Goal: Obtain resource: Download file/media

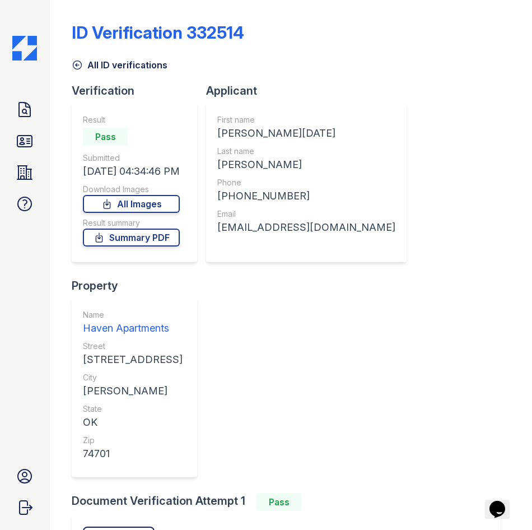
click at [405, 350] on div "Verification Result Pass Submitted 10/02/25 04:34:46 PM Download Images All Ima…" at bounding box center [291, 288] width 438 height 410
click at [27, 142] on icon at bounding box center [25, 141] width 18 height 18
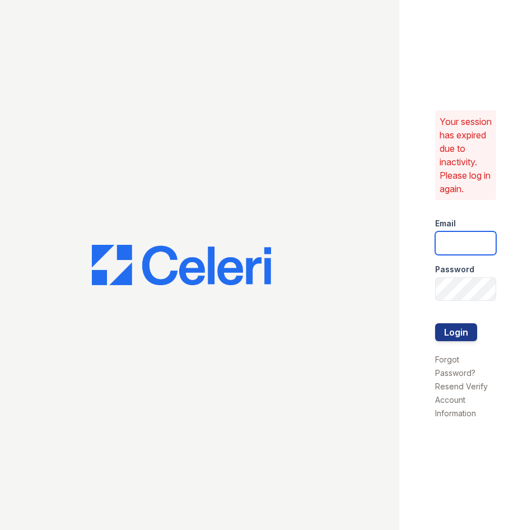
type input "haven1@cafmanagement.com"
click at [470, 337] on button "Login" at bounding box center [456, 332] width 42 height 18
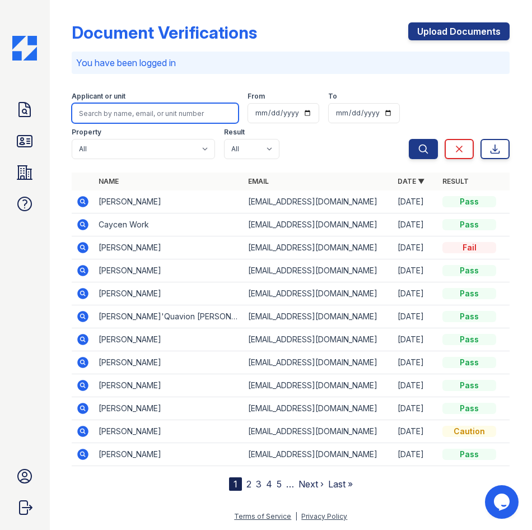
click at [101, 118] on input "search" at bounding box center [155, 113] width 167 height 20
type input "[PERSON_NAME]"
click at [409, 139] on button "Search" at bounding box center [423, 149] width 29 height 20
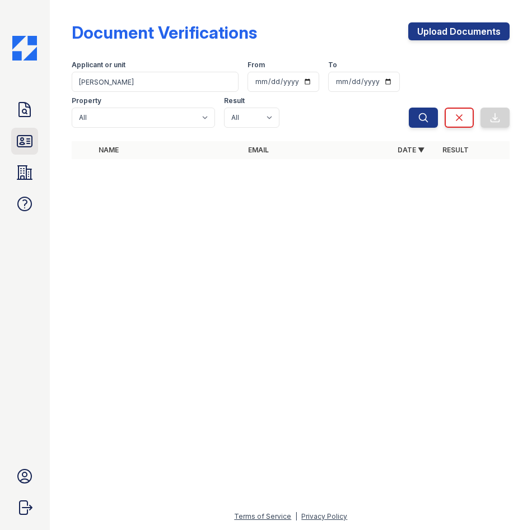
click at [25, 140] on icon at bounding box center [25, 141] width 18 height 18
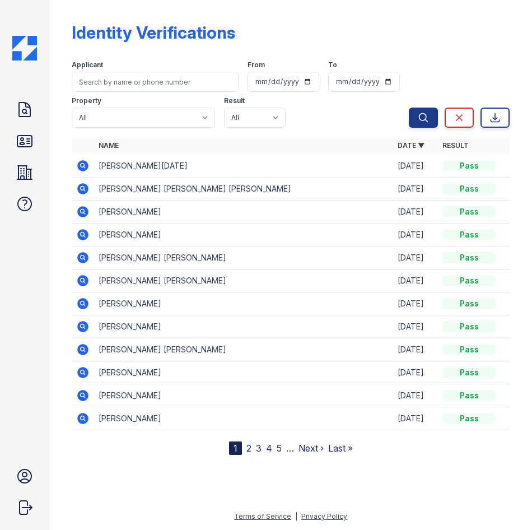
click at [85, 165] on icon at bounding box center [82, 165] width 13 height 13
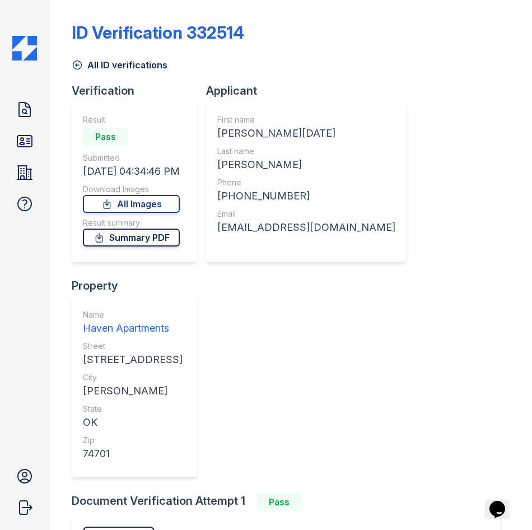
click at [138, 234] on link "Summary PDF" at bounding box center [131, 238] width 97 height 18
